Goal: Navigation & Orientation: Find specific page/section

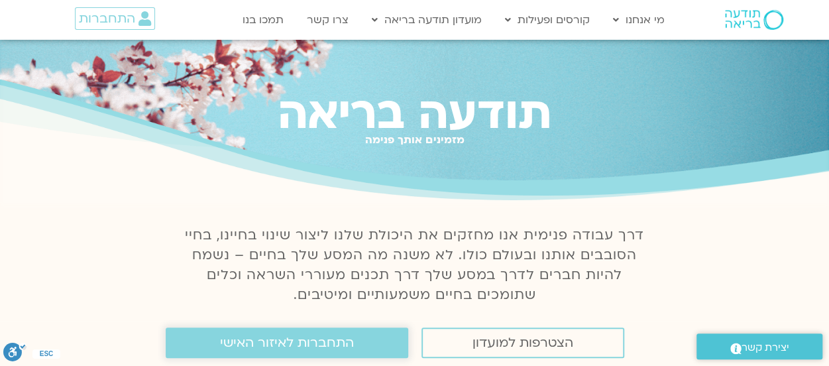
click at [367, 344] on link "התחברות לאיזור האישי" at bounding box center [287, 342] width 243 height 30
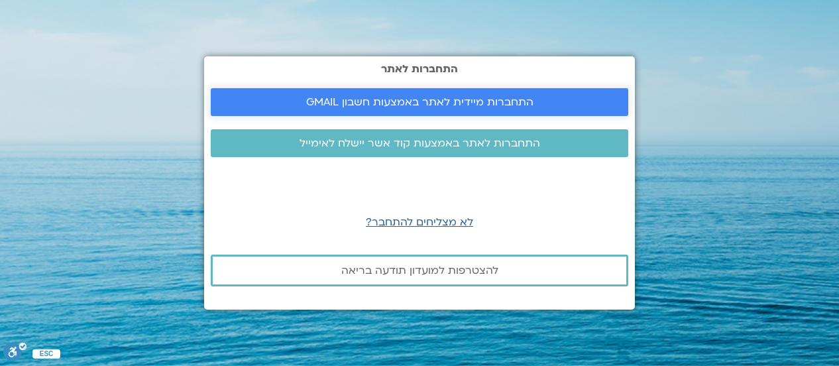
click at [505, 103] on span "התחברות מיידית לאתר באמצעות חשבון GMAIL" at bounding box center [419, 102] width 227 height 12
